Goal: Find specific page/section: Find specific page/section

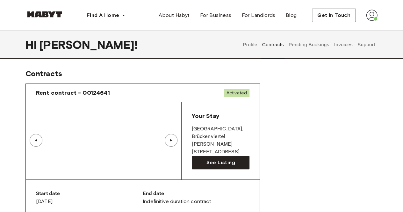
scroll to position [4, 0]
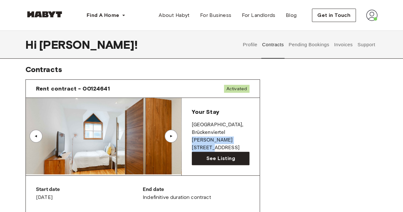
drag, startPoint x: 247, startPoint y: 140, endPoint x: 191, endPoint y: 141, distance: 55.7
click at [191, 141] on div "Your Stay [GEOGRAPHIC_DATA] , [STREET_ADDRESS][PERSON_NAME] See Listing" at bounding box center [220, 136] width 78 height 77
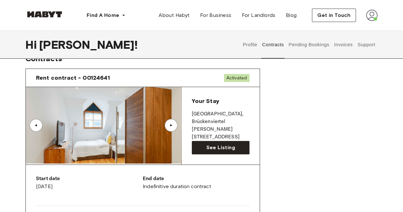
scroll to position [18, 0]
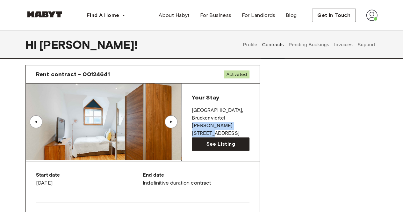
drag, startPoint x: 242, startPoint y: 124, endPoint x: 191, endPoint y: 125, distance: 51.0
click at [191, 125] on div "Your Stay [GEOGRAPHIC_DATA] , [STREET_ADDRESS][PERSON_NAME] See Listing" at bounding box center [220, 121] width 78 height 77
copy p "[PERSON_NAME][STREET_ADDRESS]"
